Goal: Information Seeking & Learning: Find contact information

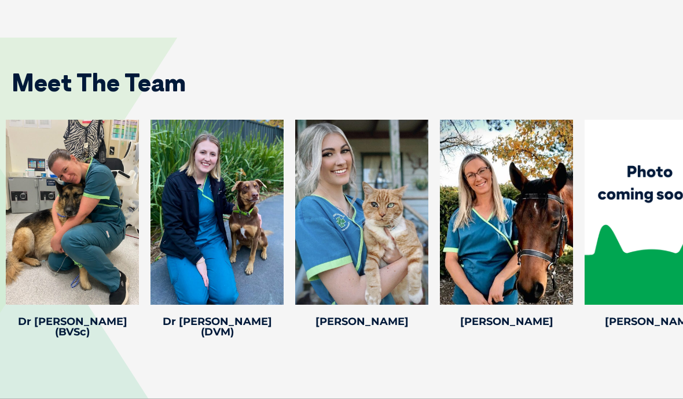
scroll to position [2324, 0]
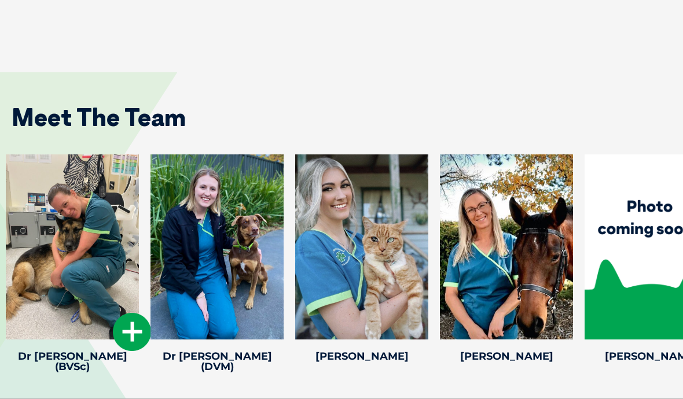
click at [123, 313] on icon at bounding box center [132, 332] width 38 height 38
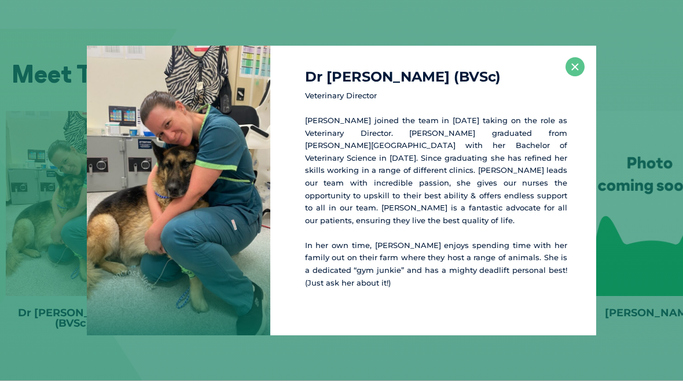
scroll to position [2368, 0]
click at [569, 67] on button "×" at bounding box center [574, 66] width 19 height 19
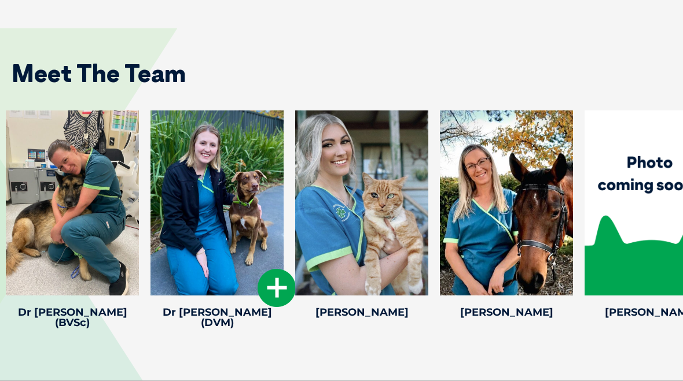
click at [278, 269] on icon at bounding box center [276, 288] width 38 height 38
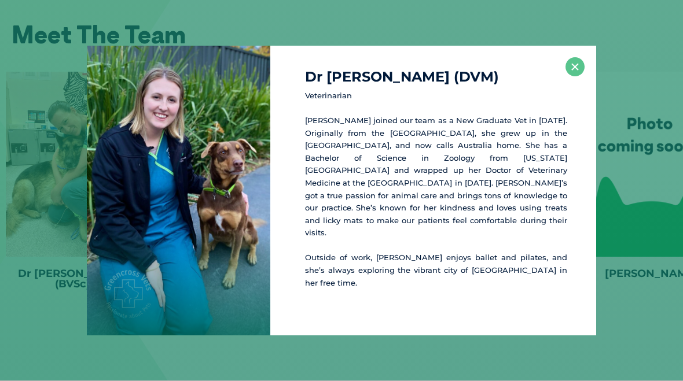
scroll to position [2413, 0]
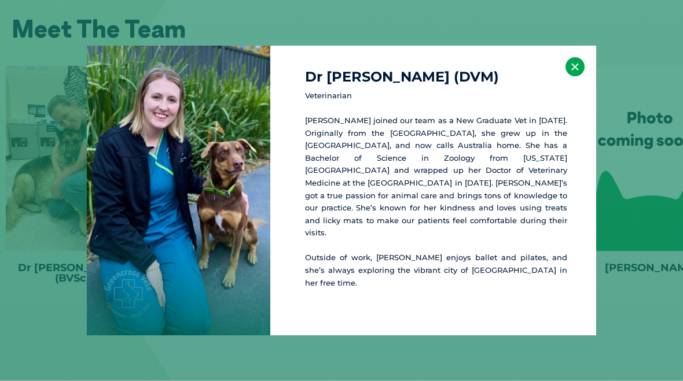
click at [572, 76] on button "×" at bounding box center [574, 66] width 19 height 19
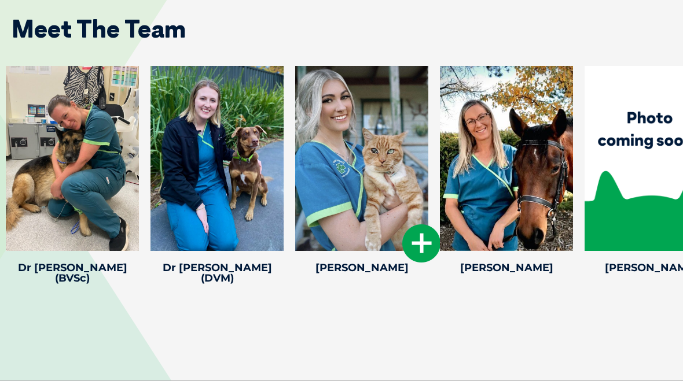
click at [427, 224] on icon at bounding box center [421, 243] width 38 height 38
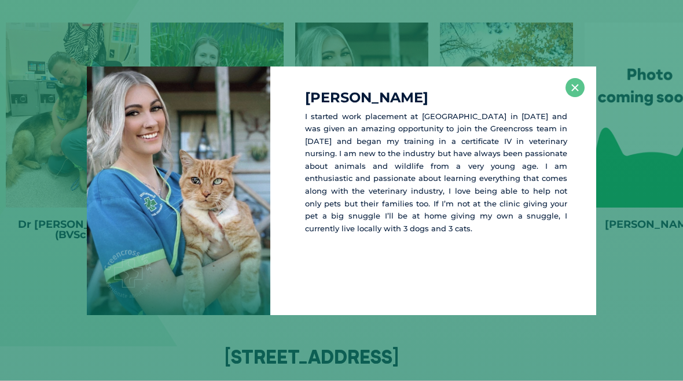
scroll to position [2457, 0]
click at [594, 62] on div "Hayley R I started work placement at Greencross Macedon Ranges in January 2020 …" at bounding box center [341, 190] width 683 height 381
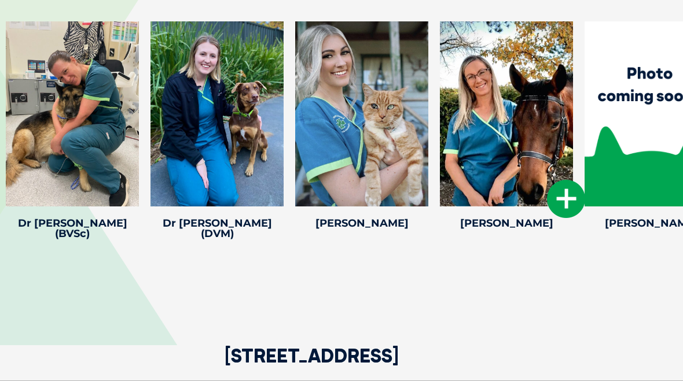
click at [560, 180] on icon at bounding box center [566, 199] width 38 height 38
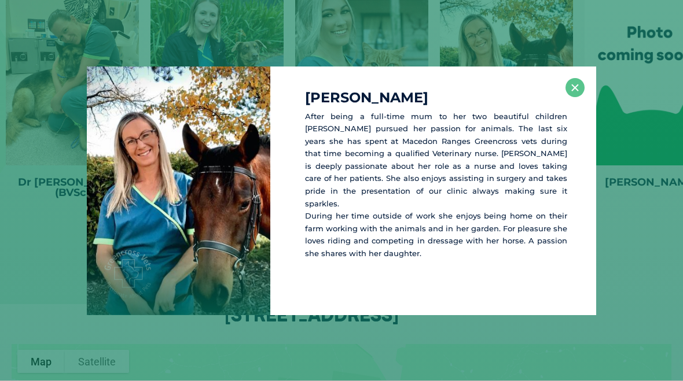
scroll to position [2502, 0]
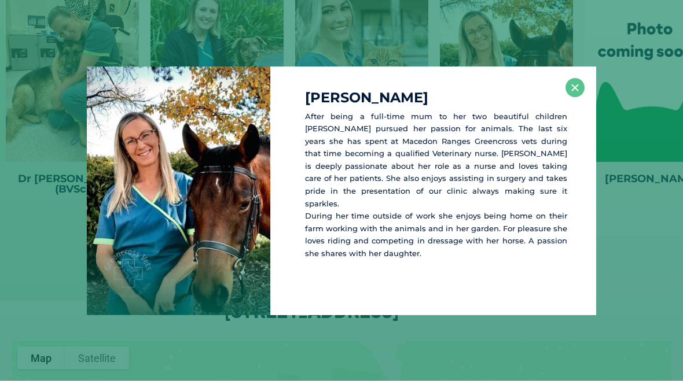
click at [593, 93] on div "Erin B After being a full-time mum to her two beautiful children Erin pursued h…" at bounding box center [433, 191] width 326 height 249
click at [573, 87] on button "×" at bounding box center [574, 87] width 19 height 19
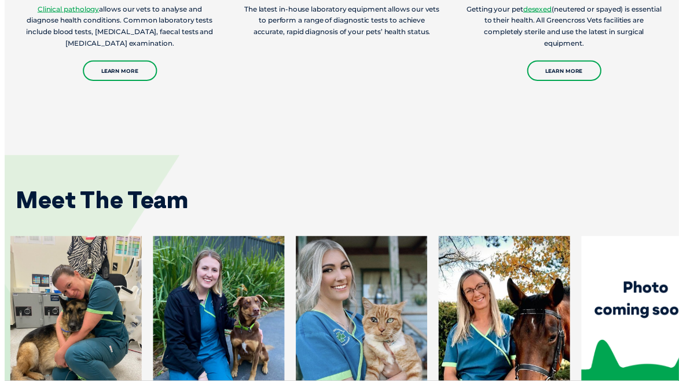
scroll to position [2244, 0]
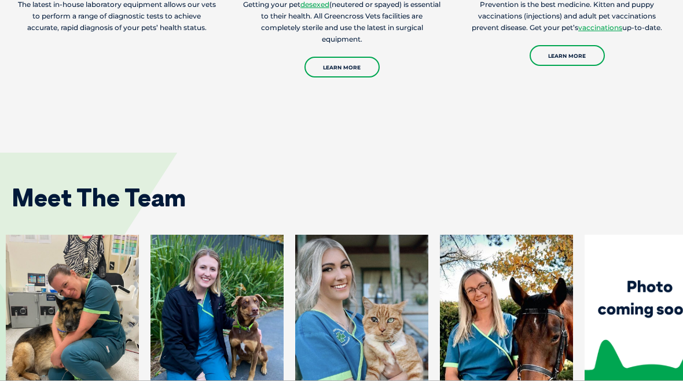
click at [649, 285] on div at bounding box center [650, 327] width 133 height 185
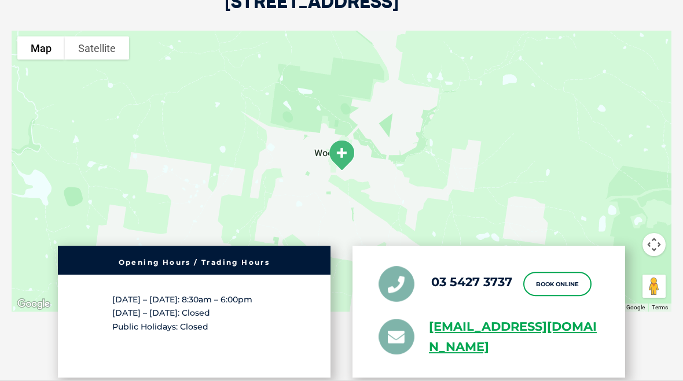
scroll to position [2795, 0]
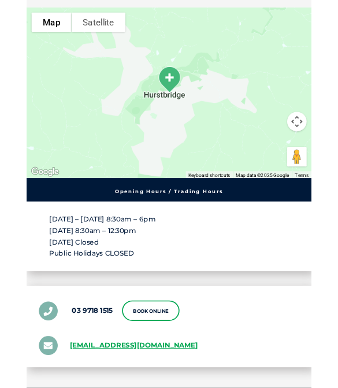
scroll to position [1946, 0]
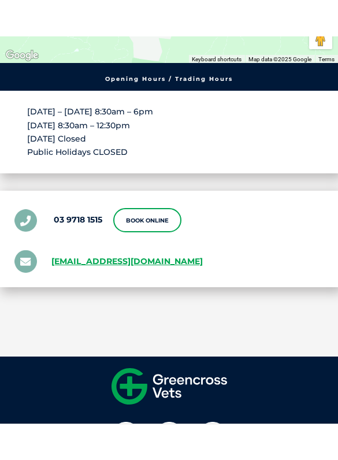
scroll to position [2098, 0]
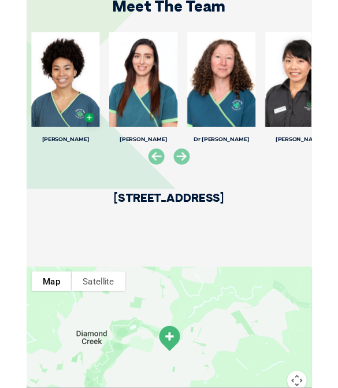
scroll to position [1769, 0]
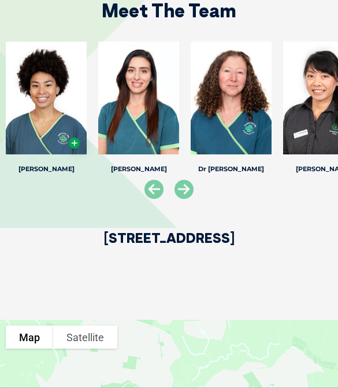
click at [89, 149] on div "[PERSON_NAME] [PERSON_NAME] Veterinary Nurse [PERSON_NAME] has been nursing for…" at bounding box center [46, 109] width 93 height 134
click at [79, 139] on icon at bounding box center [74, 143] width 11 height 11
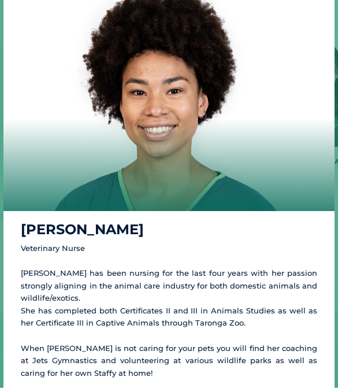
scroll to position [5, 0]
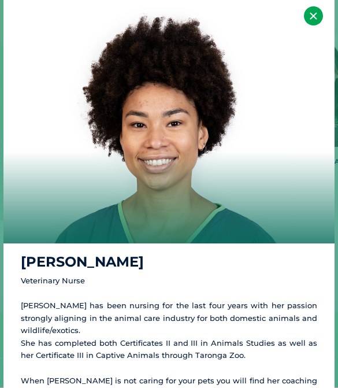
click at [310, 19] on button "×" at bounding box center [313, 15] width 19 height 19
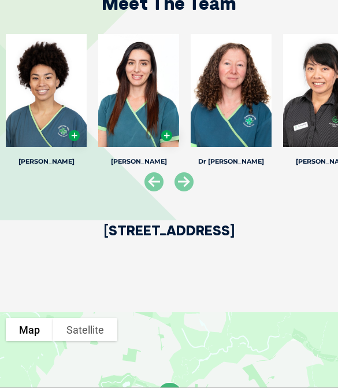
click at [170, 137] on icon at bounding box center [166, 135] width 11 height 11
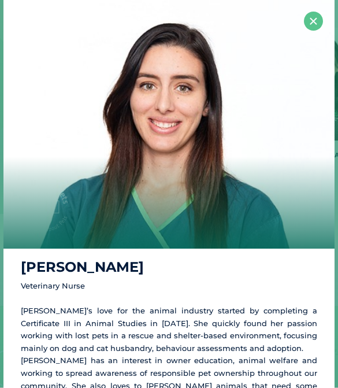
scroll to position [1786, 0]
